Goal: Task Accomplishment & Management: Manage account settings

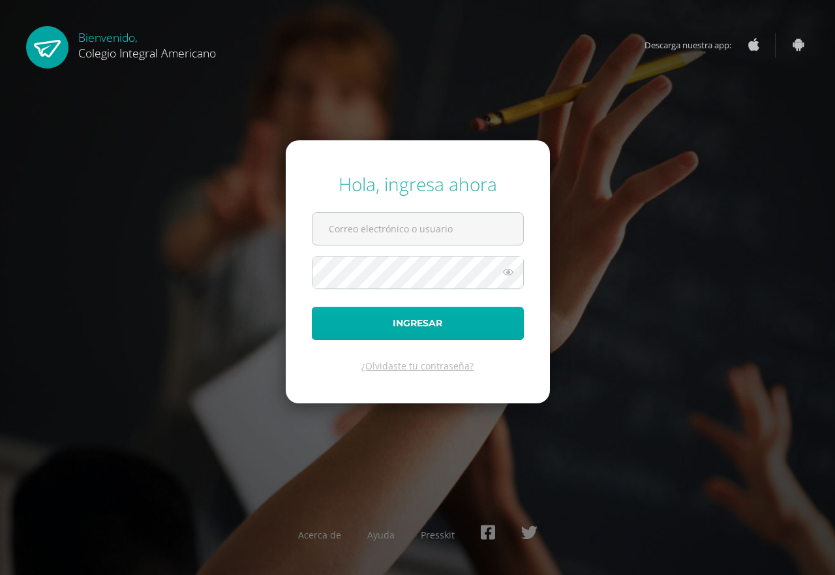
type input "anatareno@integralamericano.edu.gt"
click at [507, 310] on button "Ingresar" at bounding box center [418, 322] width 212 height 33
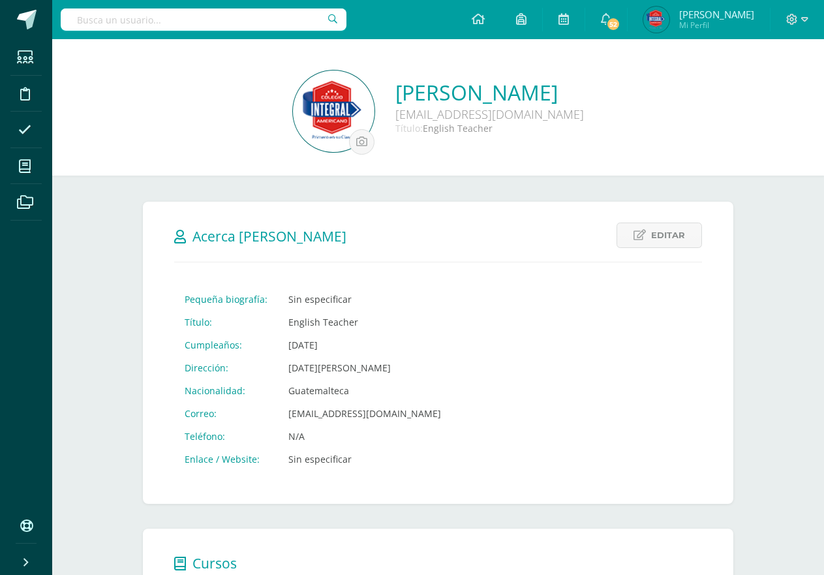
scroll to position [293, 0]
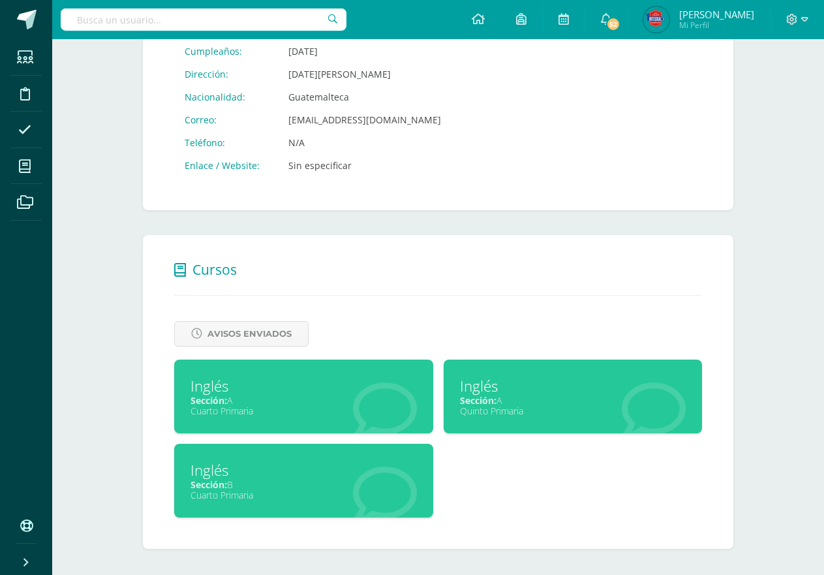
click at [547, 422] on div "Inglés Sección: A Quinto Primaria" at bounding box center [572, 396] width 259 height 74
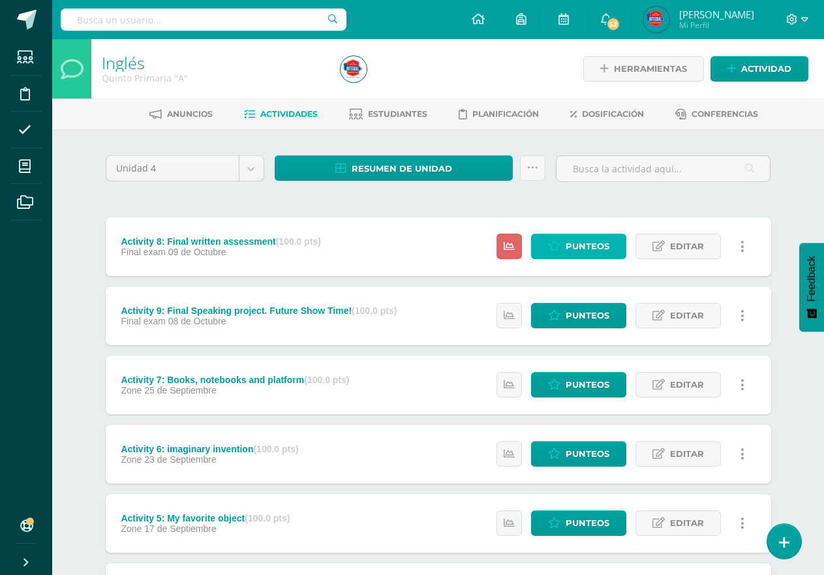
click at [547, 254] on link "Punteos" at bounding box center [578, 245] width 95 height 25
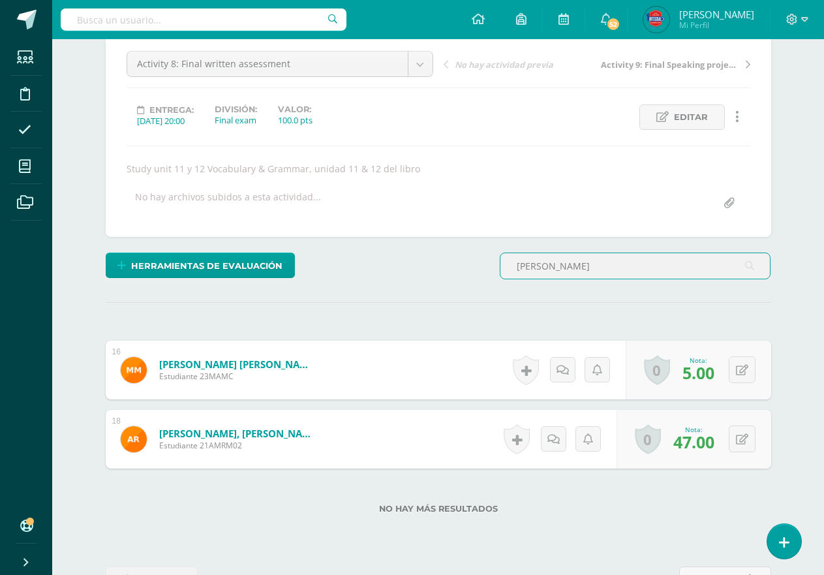
scroll to position [166, 0]
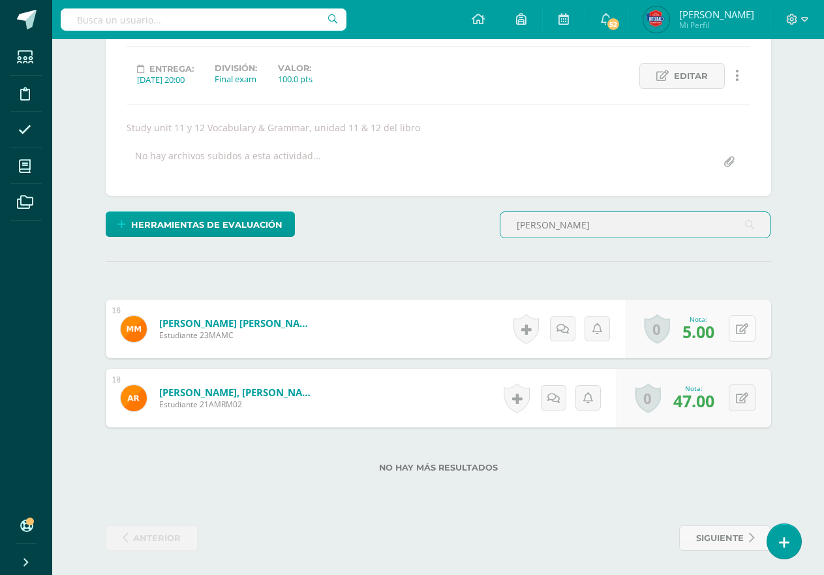
type input "mateo"
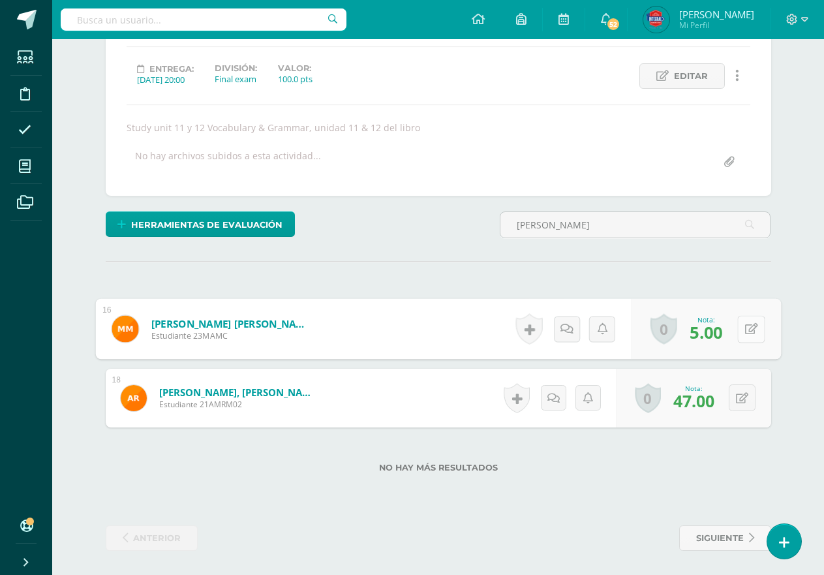
click at [737, 333] on button at bounding box center [750, 328] width 27 height 27
type input "20"
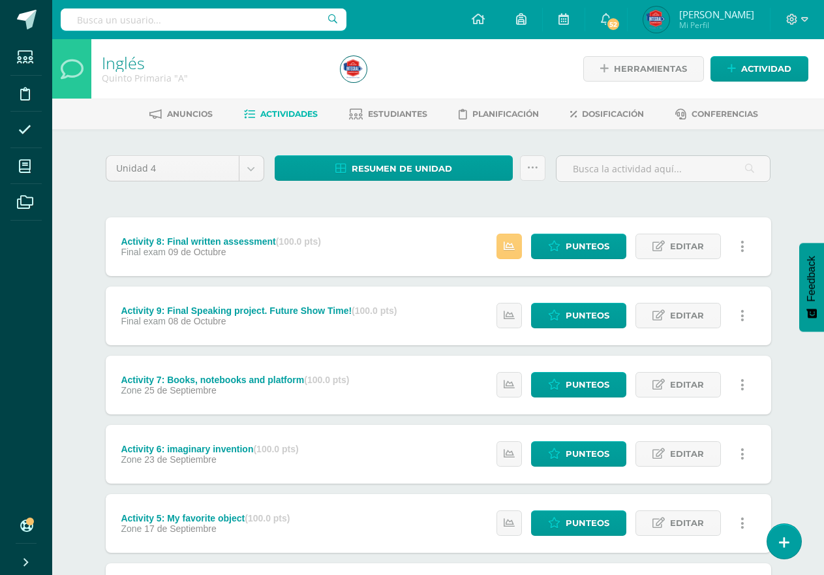
click at [716, 37] on link "Alejandra Mi Perfil" at bounding box center [698, 19] width 142 height 39
click at [721, 23] on span "Mi Perfil" at bounding box center [716, 25] width 75 height 11
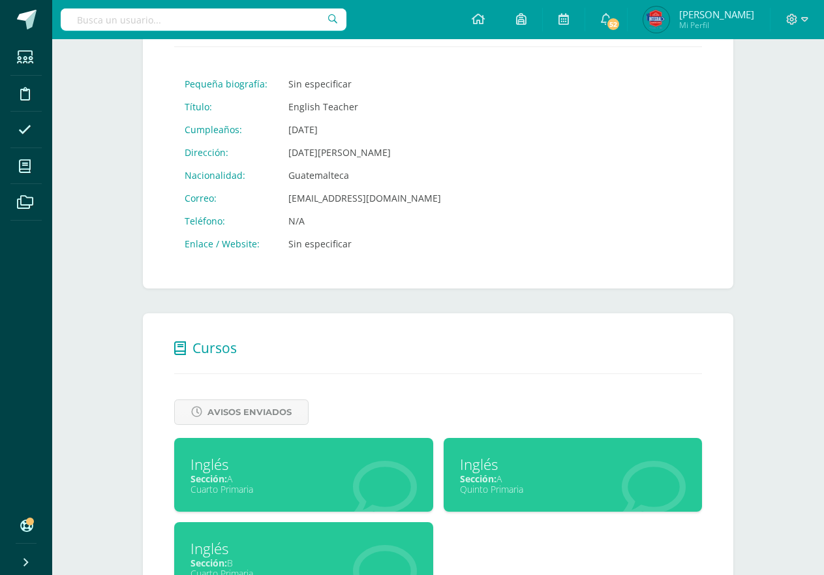
scroll to position [293, 0]
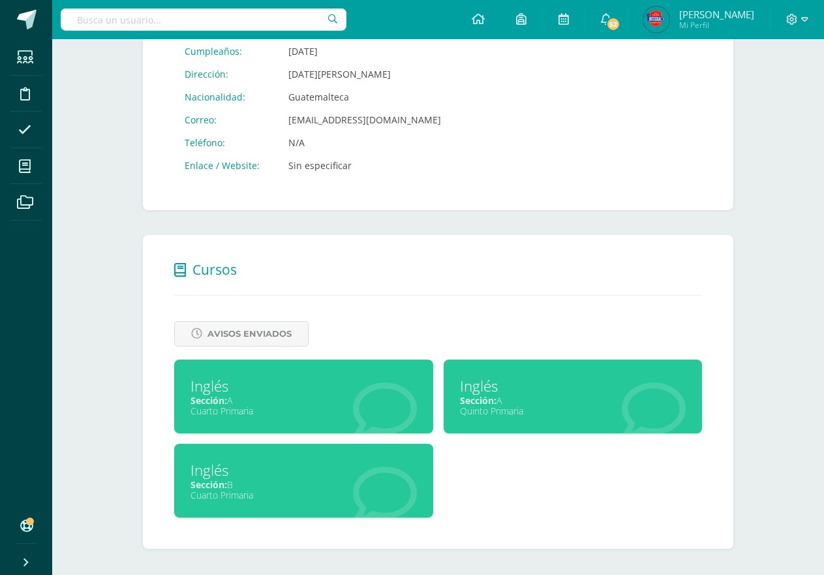
click at [358, 486] on div "Sección: B" at bounding box center [303, 484] width 226 height 12
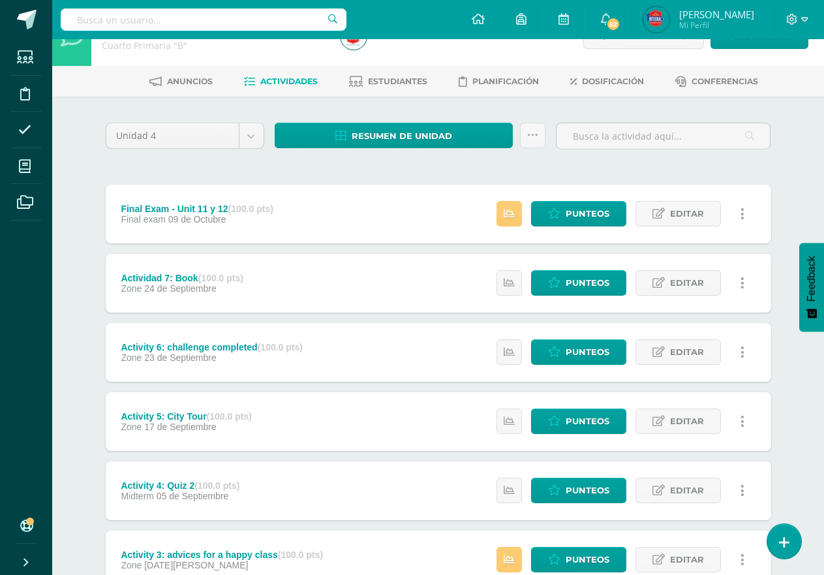
scroll to position [65, 0]
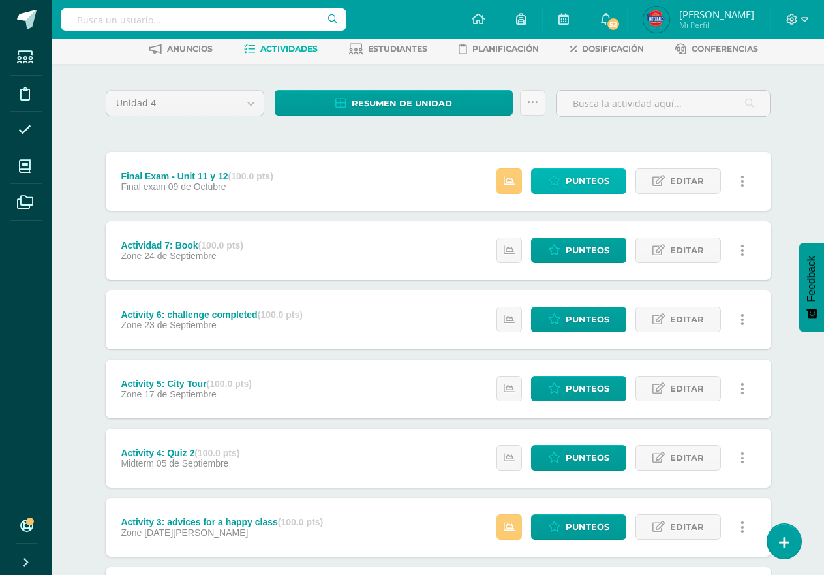
click at [540, 185] on link "Punteos" at bounding box center [578, 180] width 95 height 25
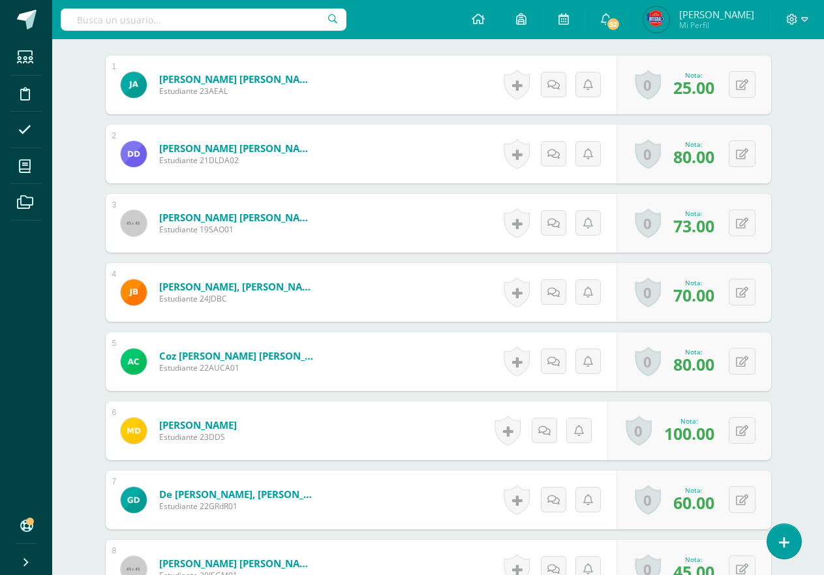
scroll to position [263, 0]
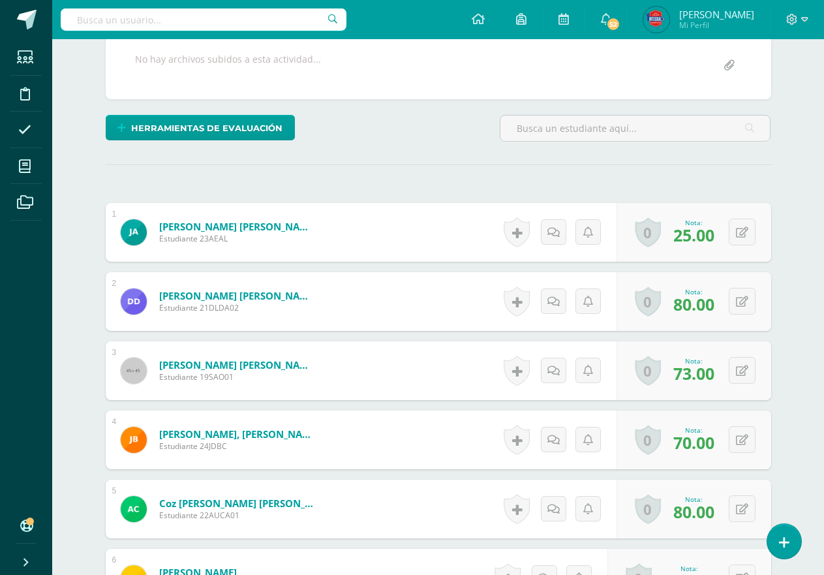
click at [760, 222] on div "0 Logros Logros obtenidos Aún no hay logros agregados Nota: 25.00" at bounding box center [693, 232] width 155 height 59
click at [747, 232] on button at bounding box center [741, 231] width 27 height 27
type input "40"
click at [565, 128] on input "text" at bounding box center [635, 127] width 270 height 25
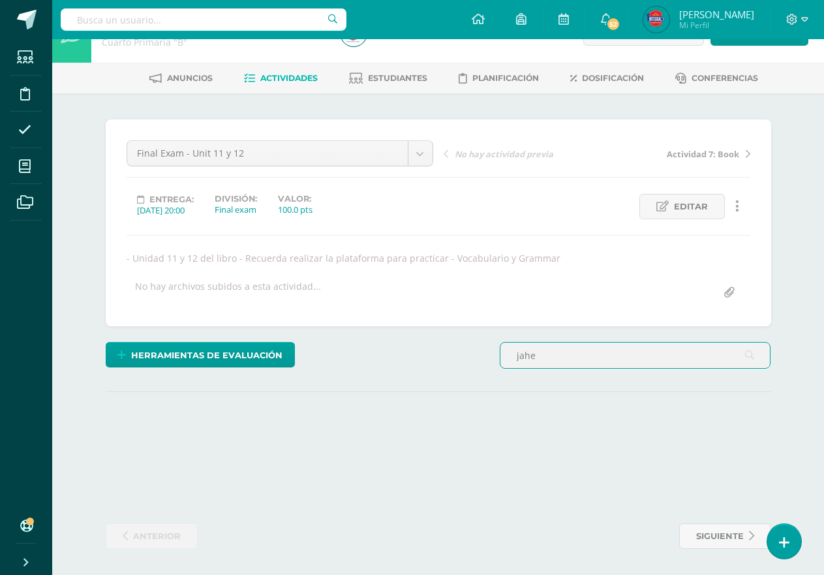
scroll to position [99, 0]
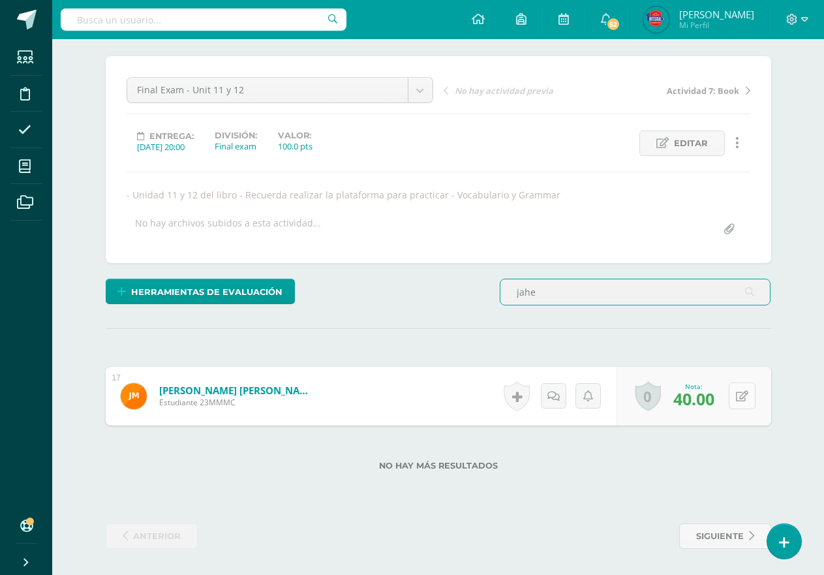
type input "jahe"
click at [739, 407] on button at bounding box center [741, 395] width 27 height 27
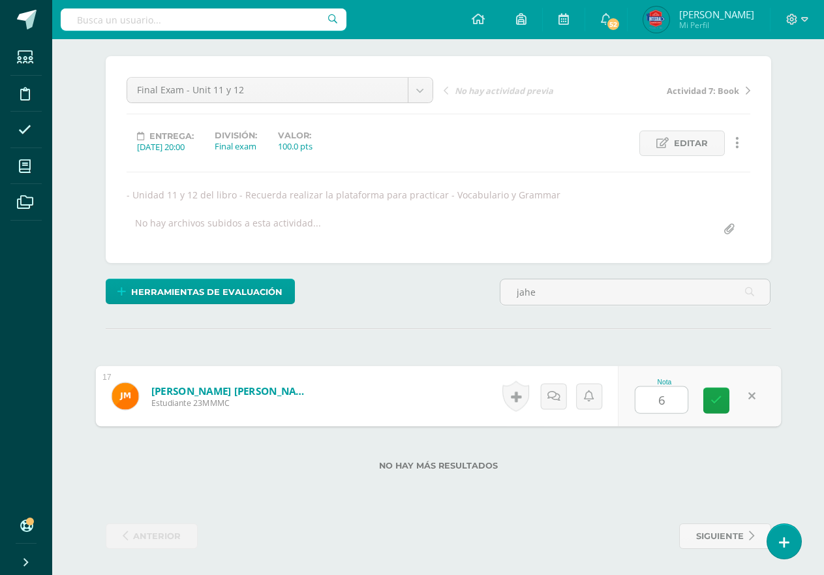
type input "60"
click at [739, 407] on button at bounding box center [741, 395] width 27 height 27
click at [753, 395] on link at bounding box center [742, 395] width 25 height 25
